Goal: Navigation & Orientation: Find specific page/section

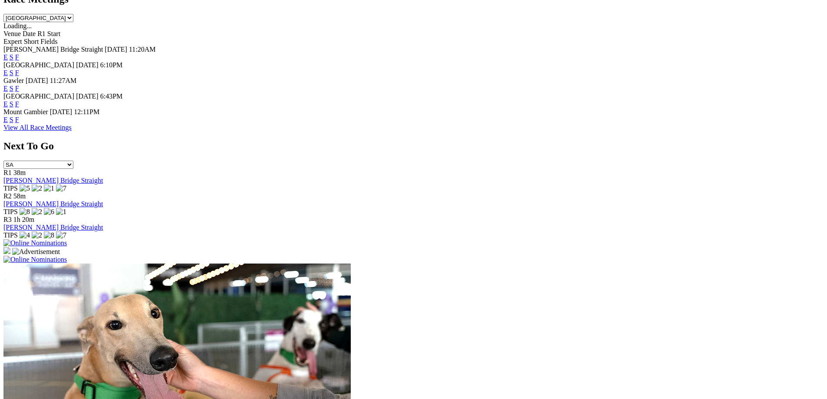
scroll to position [304, 0]
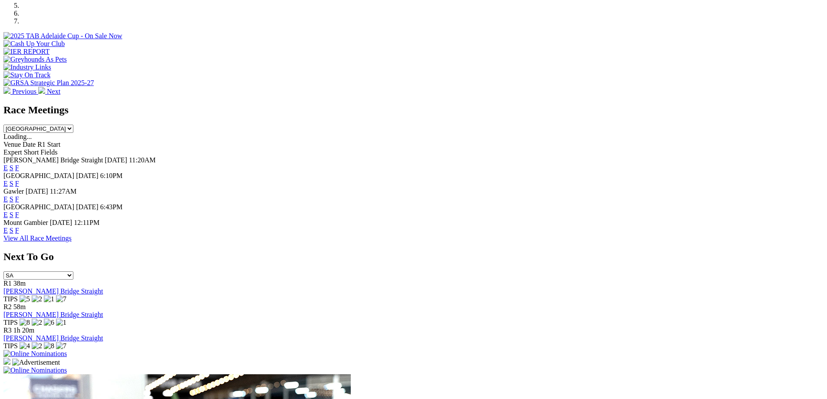
click at [72, 242] on link "View All Race Meetings" at bounding box center [37, 238] width 68 height 7
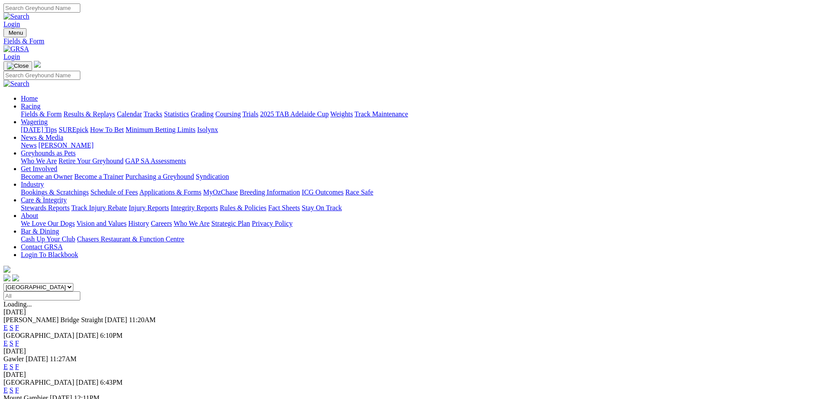
click at [142, 110] on link "Calendar" at bounding box center [129, 113] width 25 height 7
